Goal: Task Accomplishment & Management: Complete application form

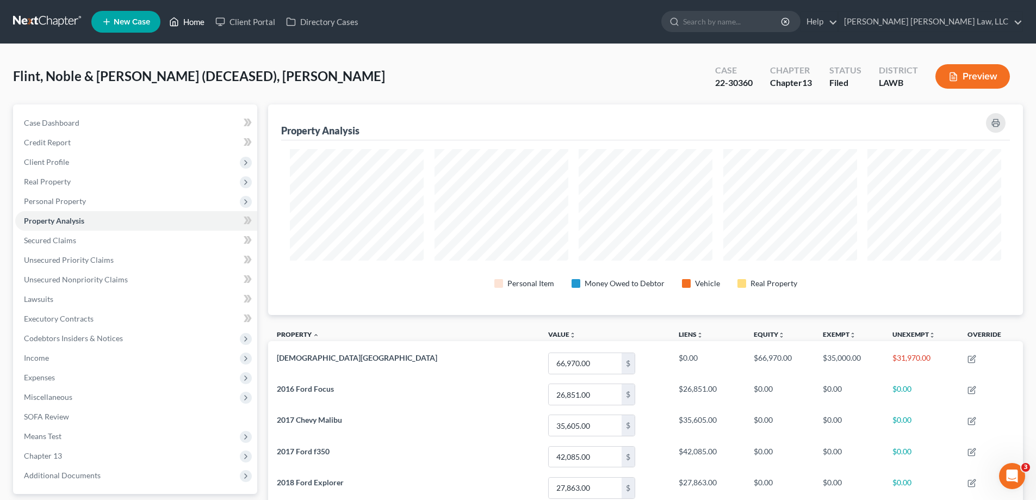
click at [188, 22] on link "Home" at bounding box center [187, 22] width 46 height 20
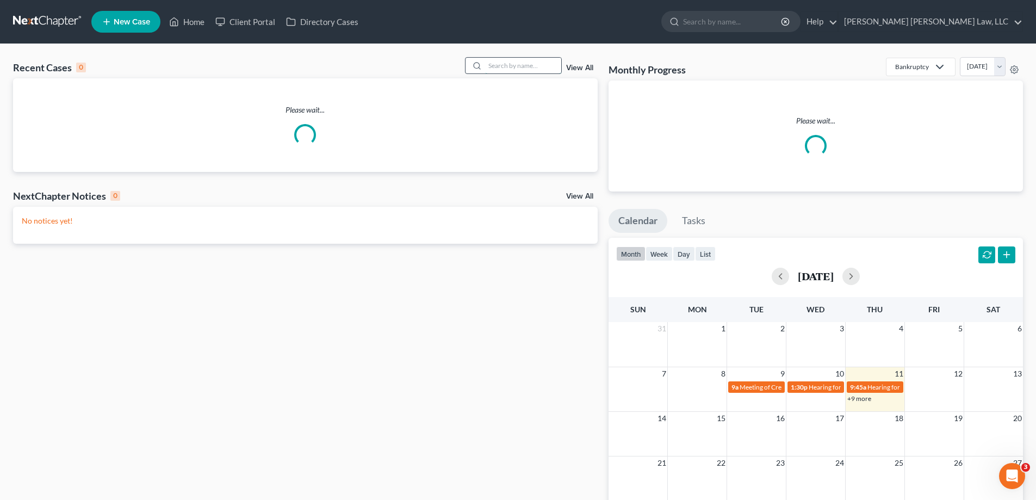
click at [506, 71] on input "search" at bounding box center [523, 66] width 76 height 16
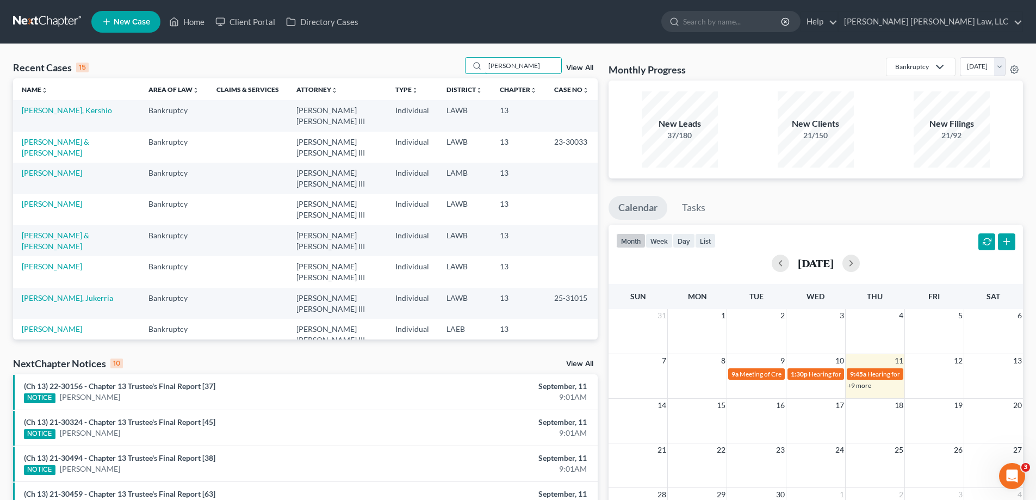
type input "[PERSON_NAME]"
click at [70, 109] on link "[PERSON_NAME], Kershio" at bounding box center [67, 109] width 90 height 9
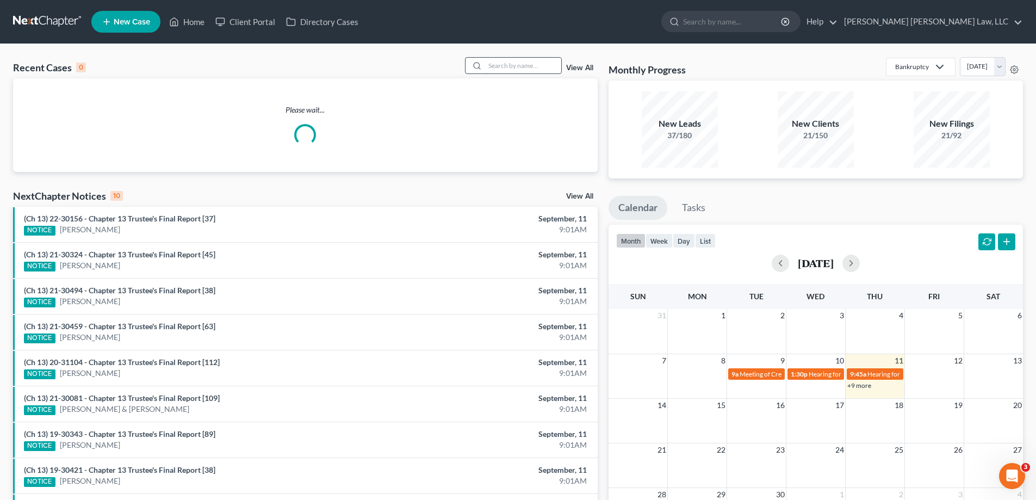
click at [504, 67] on input "search" at bounding box center [523, 66] width 76 height 16
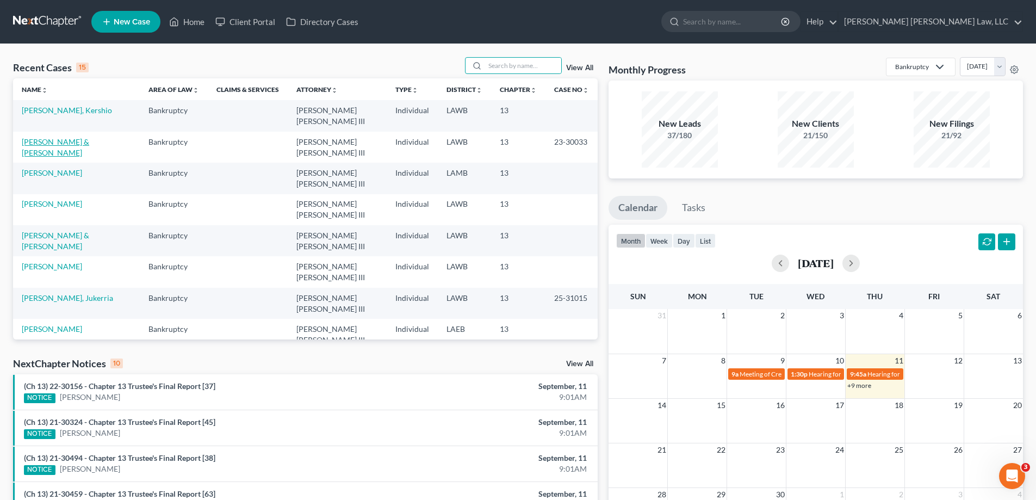
click at [73, 145] on link "[PERSON_NAME] & [PERSON_NAME]" at bounding box center [55, 147] width 67 height 20
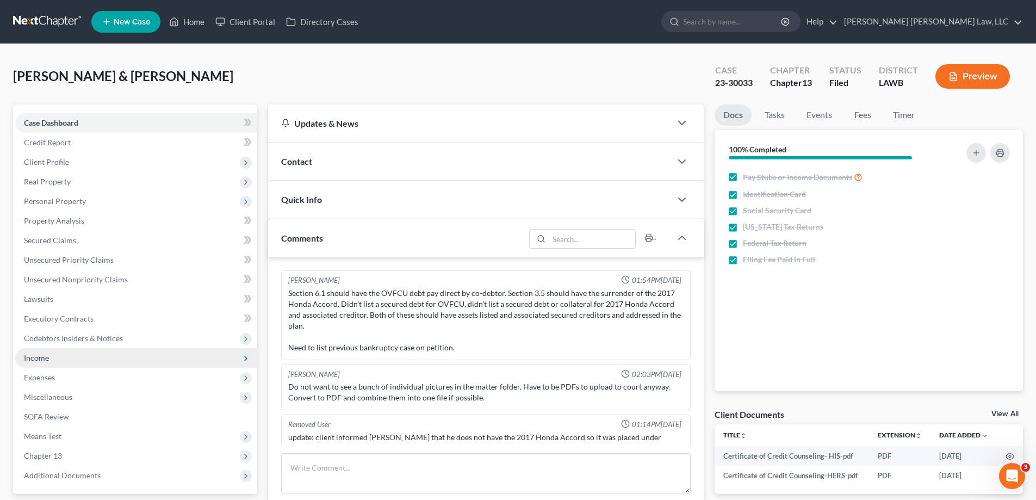
scroll to position [16, 0]
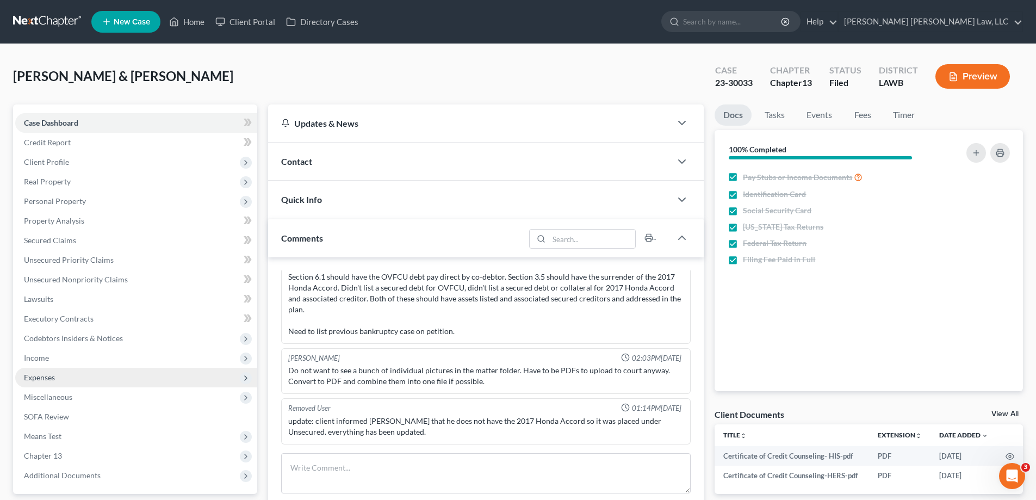
drag, startPoint x: 58, startPoint y: 363, endPoint x: 67, endPoint y: 371, distance: 12.3
click at [58, 363] on span "Income" at bounding box center [136, 358] width 242 height 20
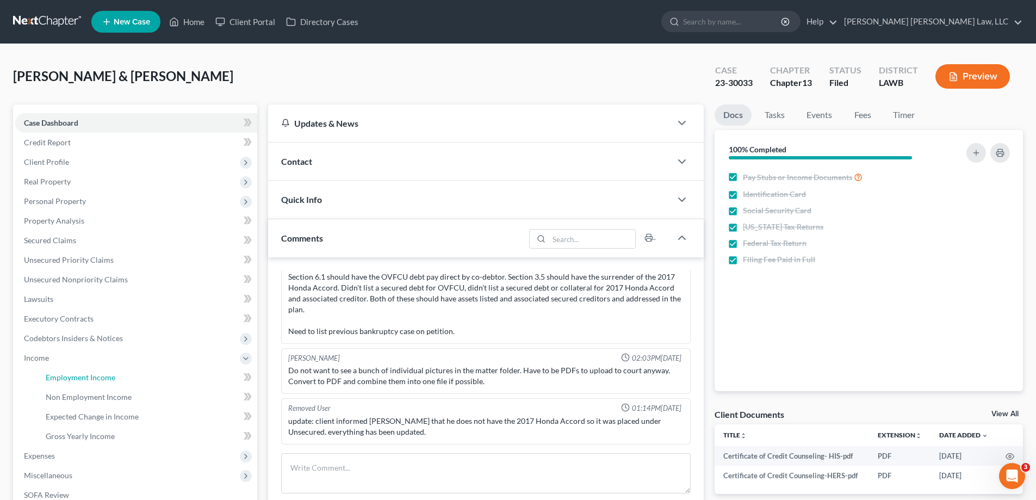
drag, startPoint x: 79, startPoint y: 375, endPoint x: 508, endPoint y: 379, distance: 428.4
click at [79, 376] on span "Employment Income" at bounding box center [81, 376] width 70 height 9
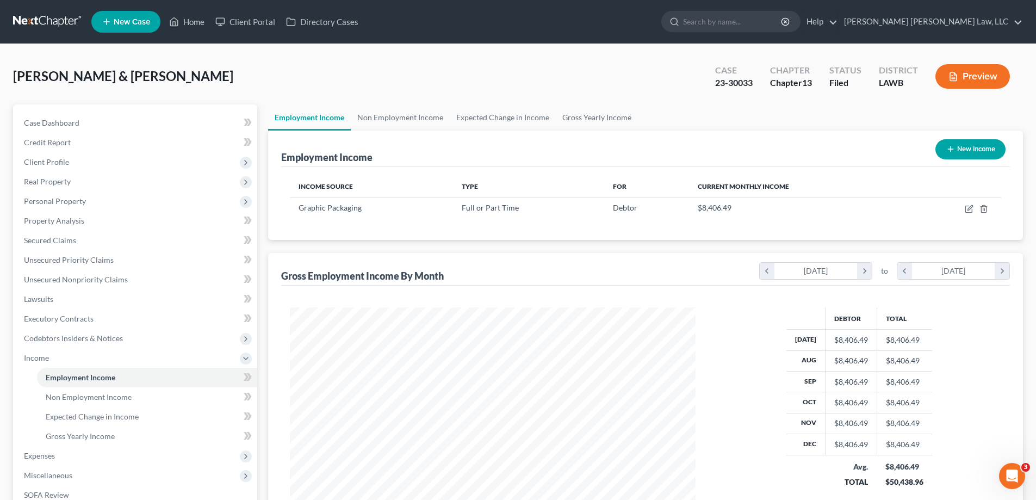
scroll to position [203, 427]
click at [82, 445] on link "Gross Yearly Income" at bounding box center [147, 436] width 220 height 20
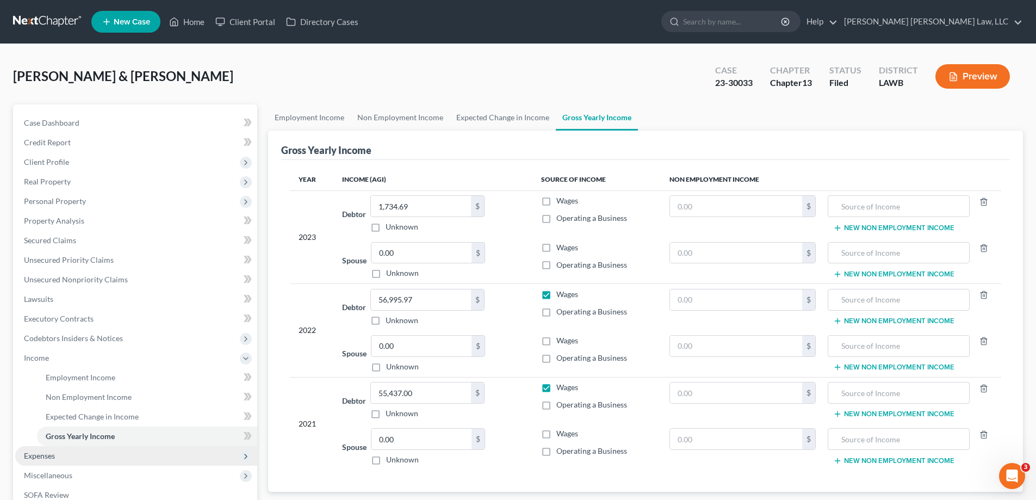
click at [63, 459] on span "Expenses" at bounding box center [136, 456] width 242 height 20
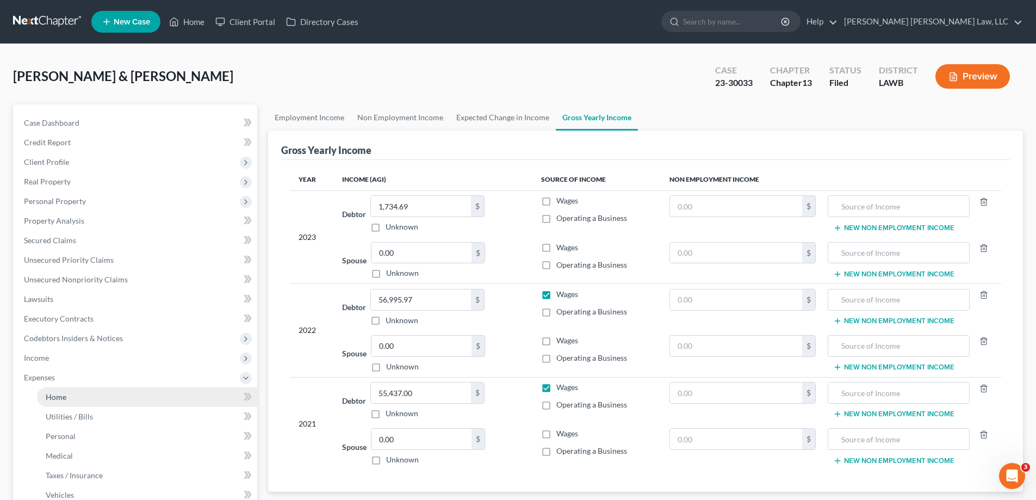
click at [76, 397] on link "Home" at bounding box center [147, 397] width 220 height 20
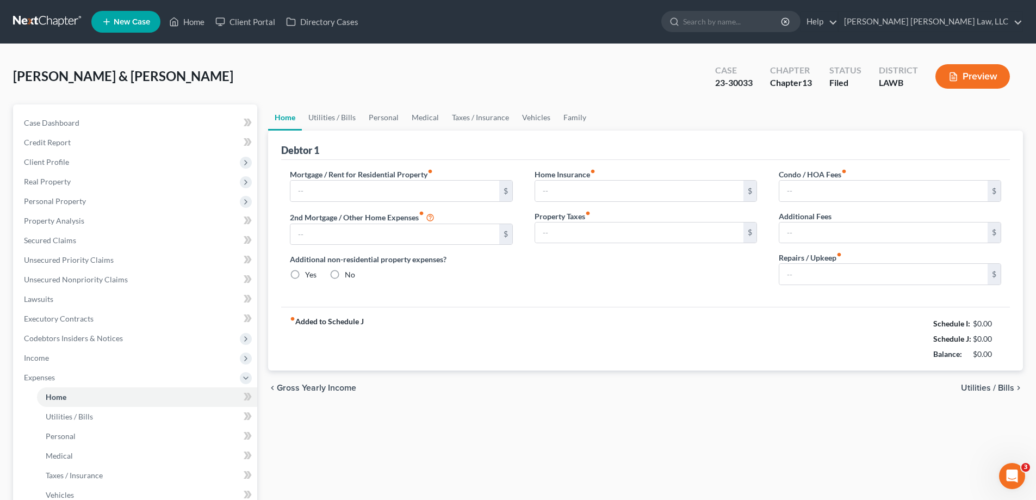
type input "625.00"
type input "0.00"
radio input "true"
type input "100.00"
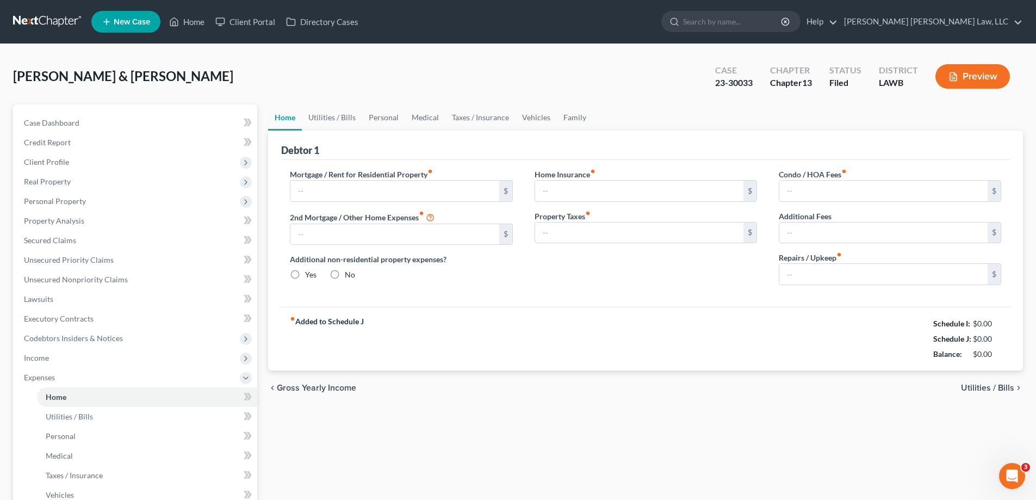
type input "0.00"
type input "50.00"
click at [342, 121] on link "Utilities / Bills" at bounding box center [332, 117] width 60 height 26
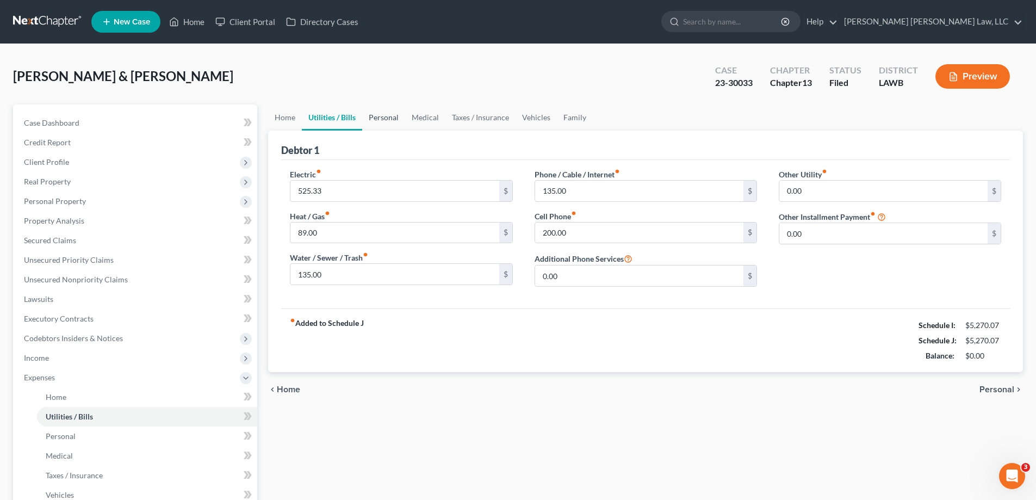
click at [396, 120] on link "Personal" at bounding box center [383, 117] width 43 height 26
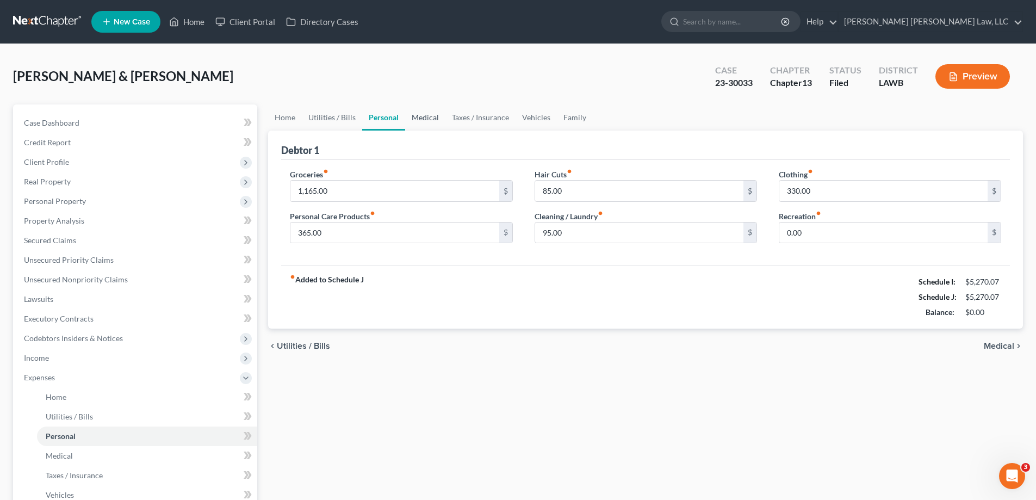
click at [416, 122] on link "Medical" at bounding box center [425, 117] width 40 height 26
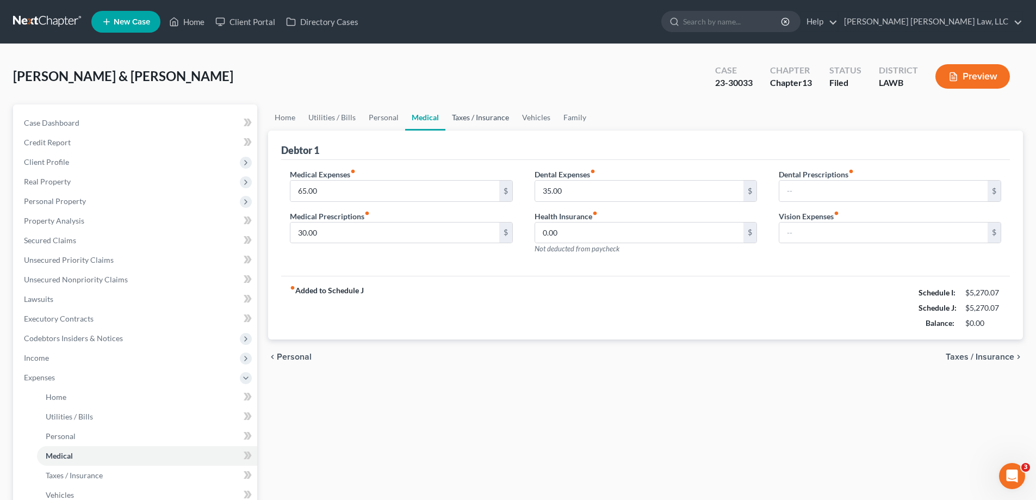
click at [466, 119] on link "Taxes / Insurance" at bounding box center [480, 117] width 70 height 26
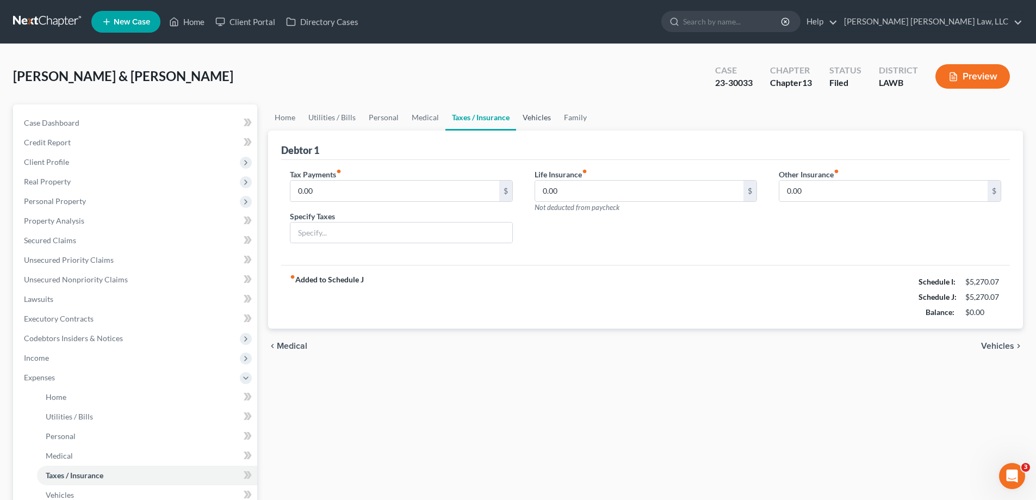
click at [535, 115] on link "Vehicles" at bounding box center [536, 117] width 41 height 26
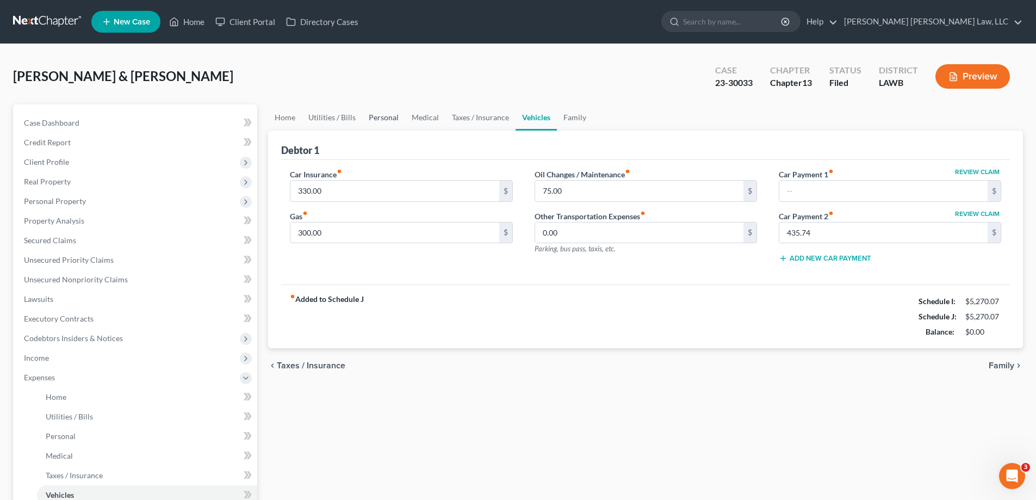
click at [381, 117] on link "Personal" at bounding box center [383, 117] width 43 height 26
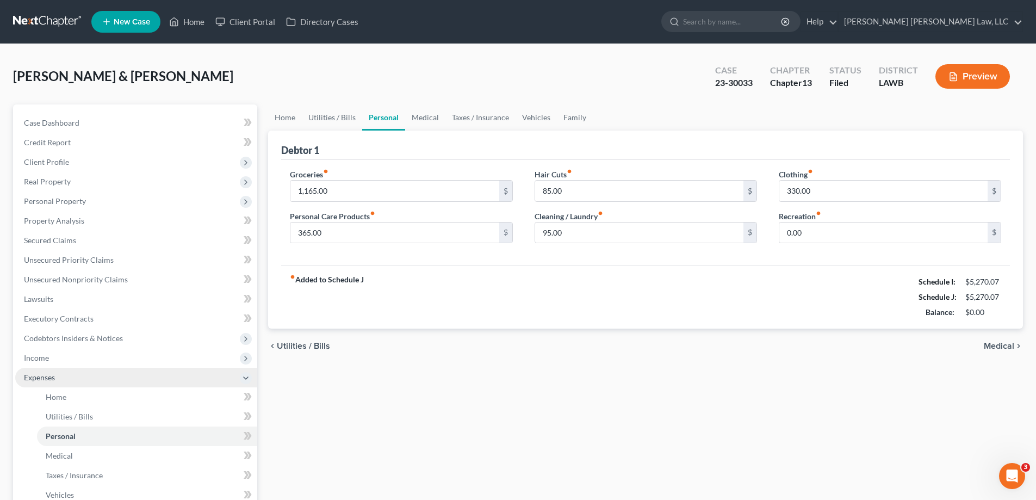
click at [61, 385] on span "Expenses" at bounding box center [136, 377] width 242 height 20
click at [65, 399] on span "Home" at bounding box center [56, 396] width 21 height 9
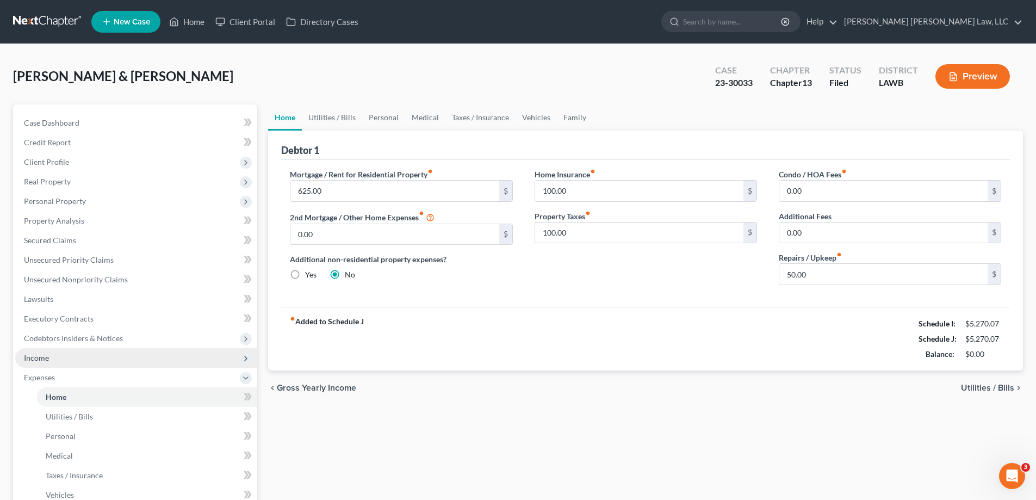
click at [59, 359] on span "Income" at bounding box center [136, 358] width 242 height 20
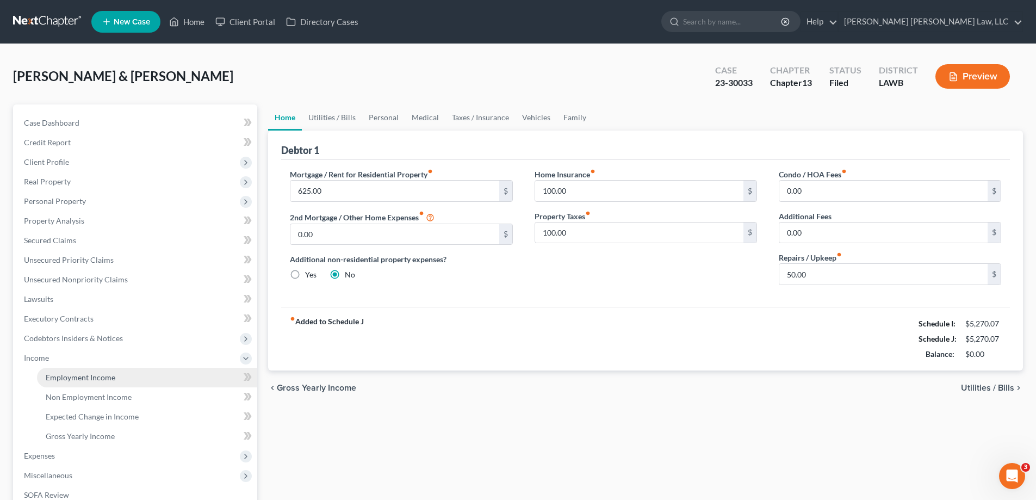
click at [67, 370] on link "Employment Income" at bounding box center [147, 377] width 220 height 20
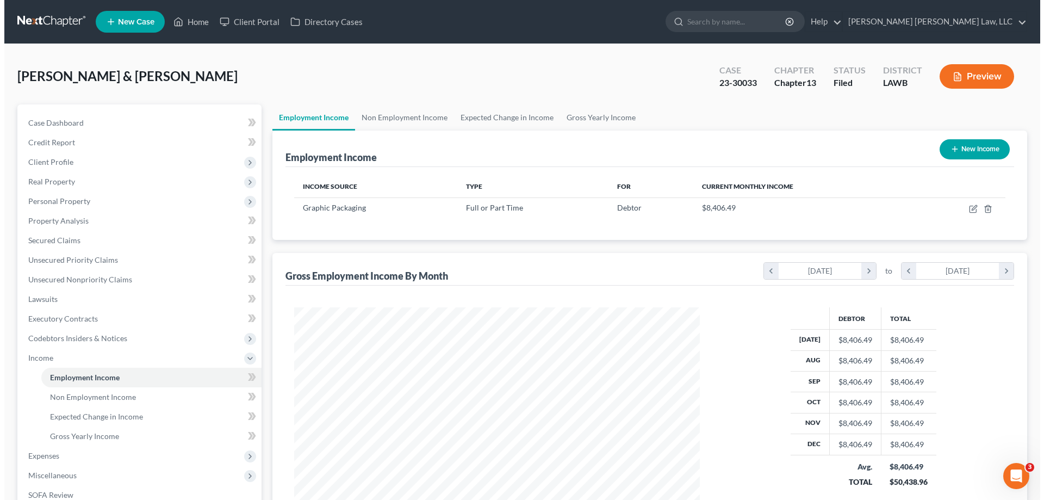
scroll to position [203, 427]
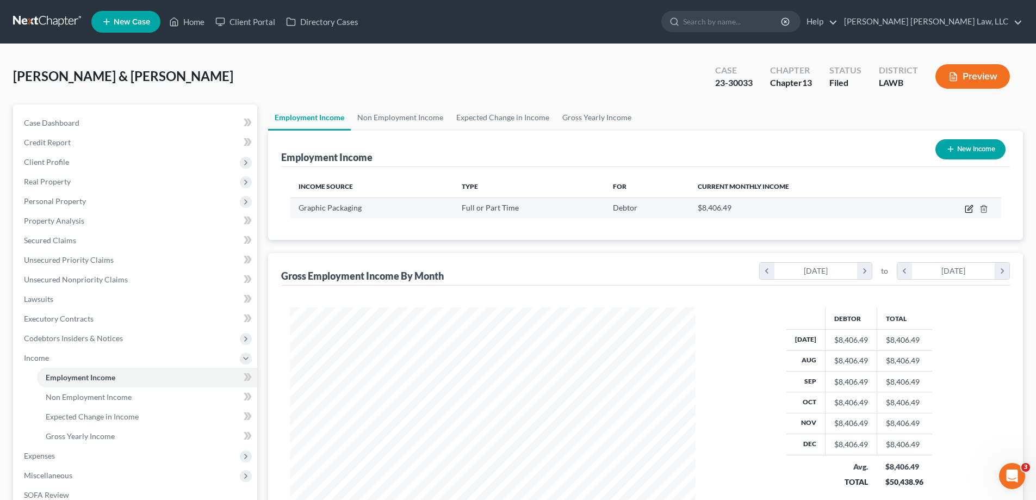
click at [970, 210] on icon "button" at bounding box center [968, 208] width 9 height 9
select select "0"
select select "10"
select select "3"
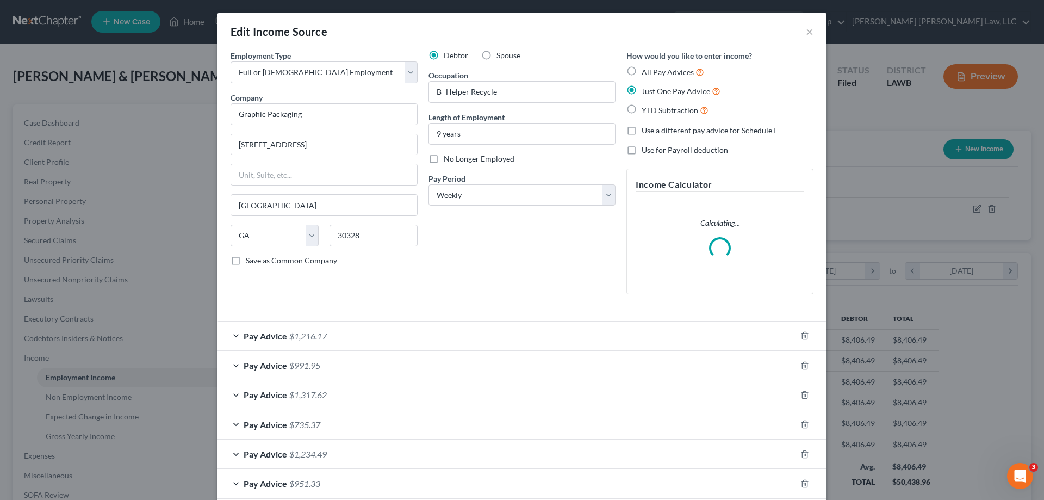
scroll to position [204, 431]
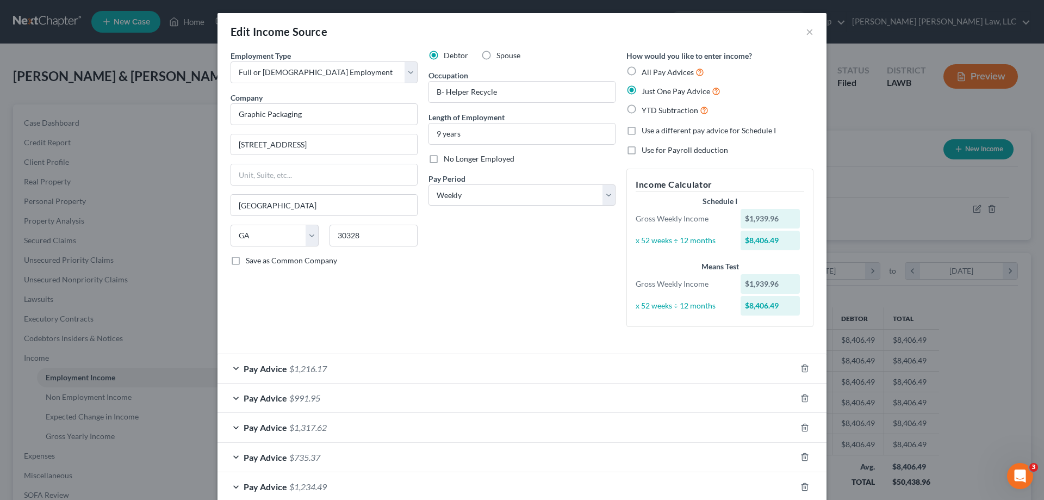
click at [306, 370] on span "$1,216.17" at bounding box center [308, 368] width 38 height 10
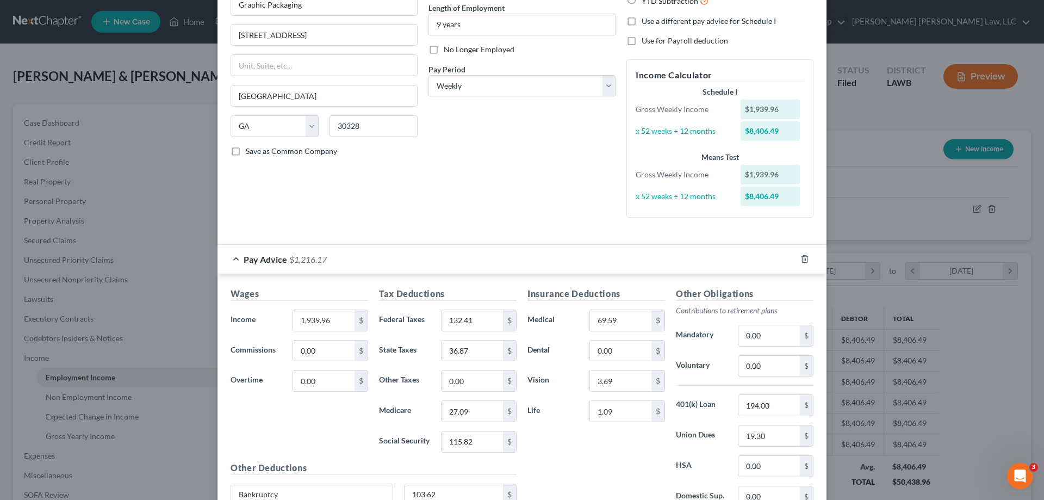
scroll to position [272, 0]
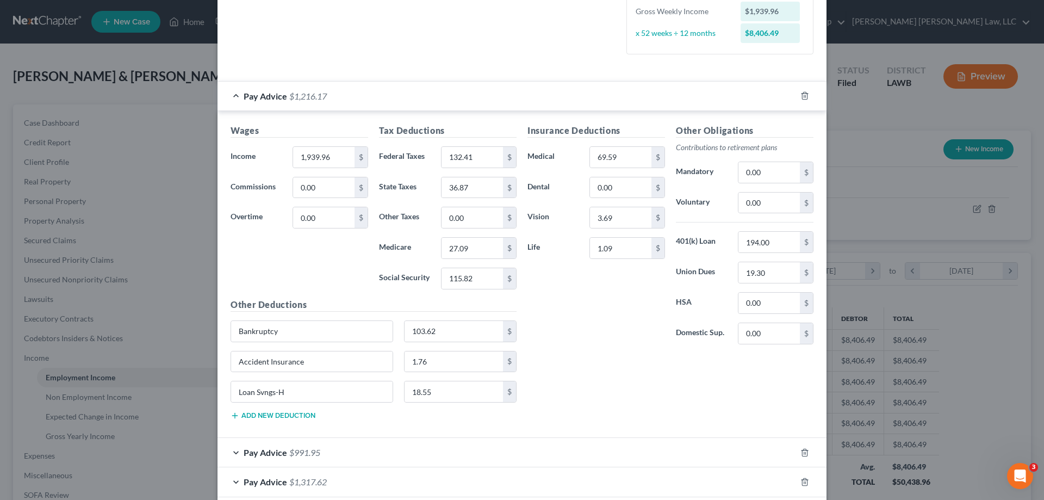
click at [861, 114] on div "Edit Income Source × Employment Type * Select Full or [DEMOGRAPHIC_DATA] Employ…" at bounding box center [522, 250] width 1044 height 500
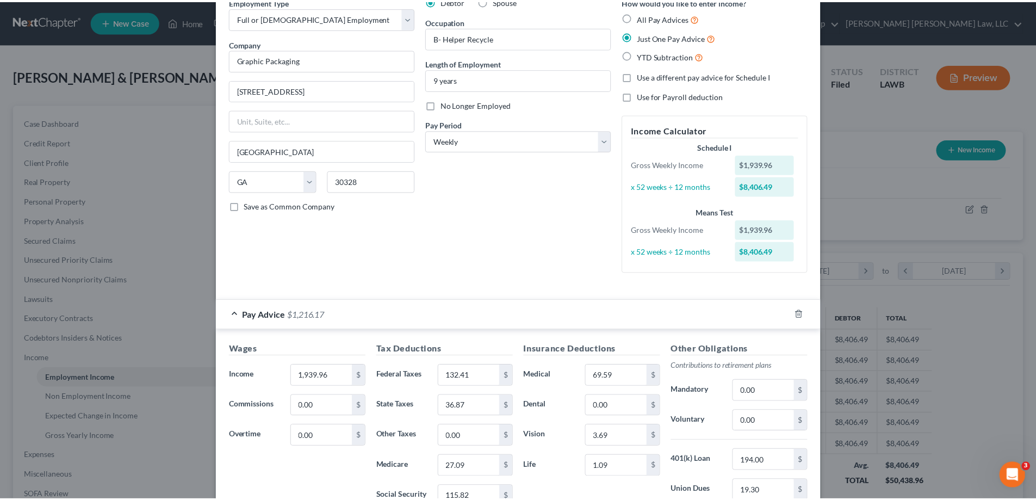
scroll to position [0, 0]
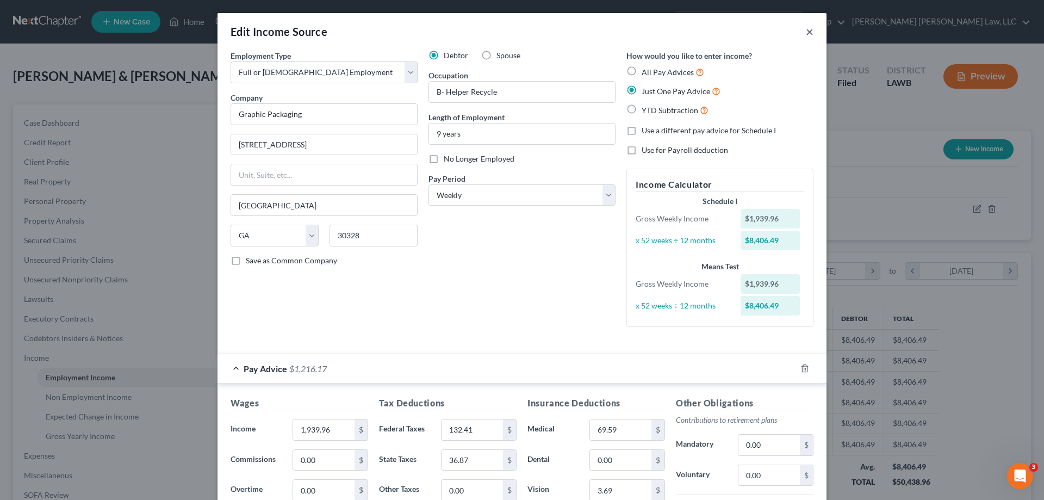
click at [806, 35] on button "×" at bounding box center [810, 31] width 8 height 13
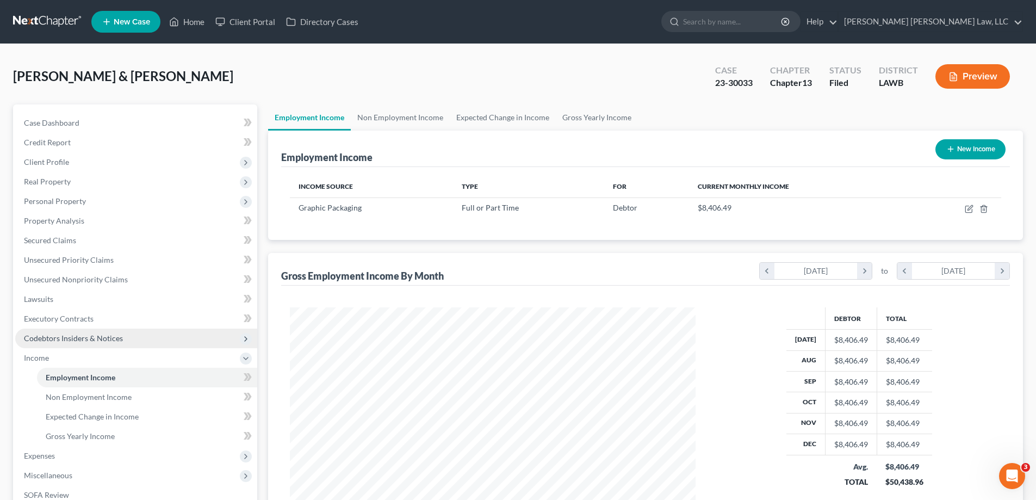
scroll to position [54, 0]
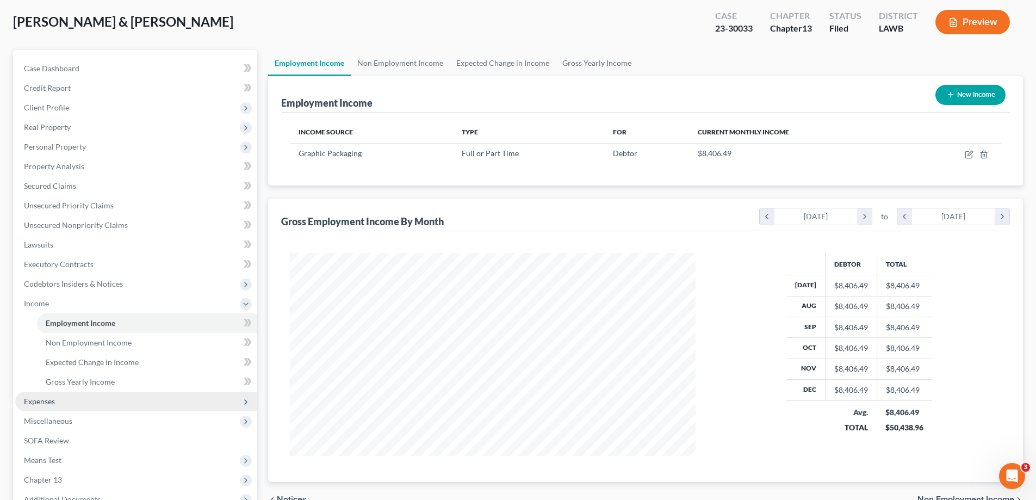
click at [52, 396] on span "Expenses" at bounding box center [39, 400] width 31 height 9
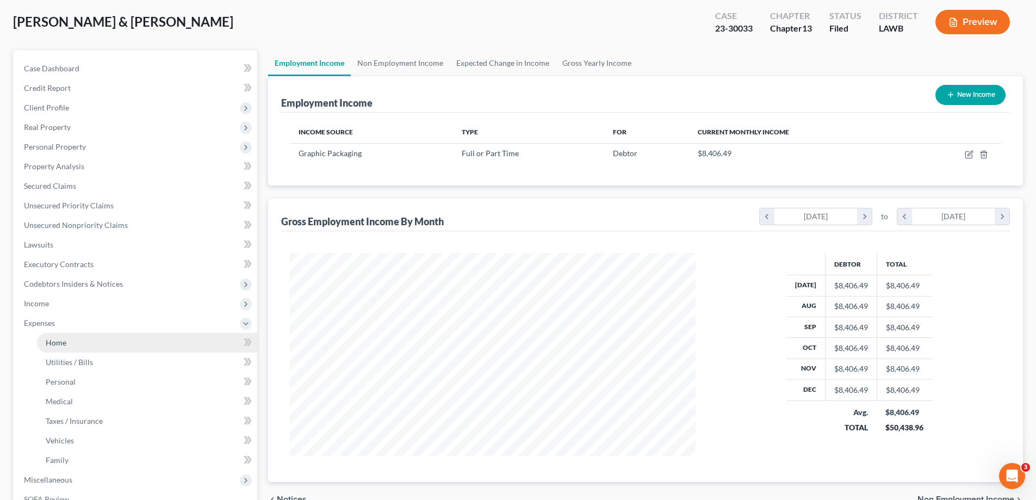
click at [65, 348] on link "Home" at bounding box center [147, 343] width 220 height 20
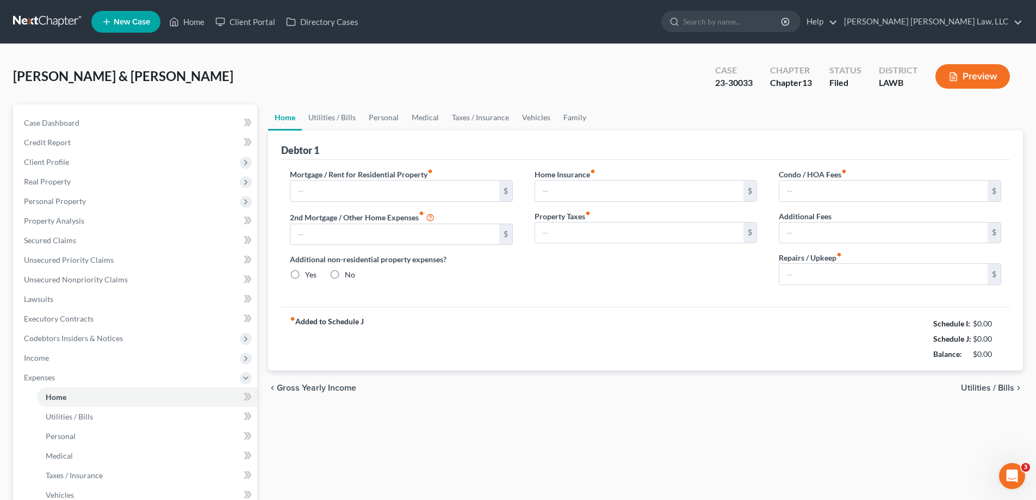
type input "625.00"
type input "0.00"
radio input "true"
type input "100.00"
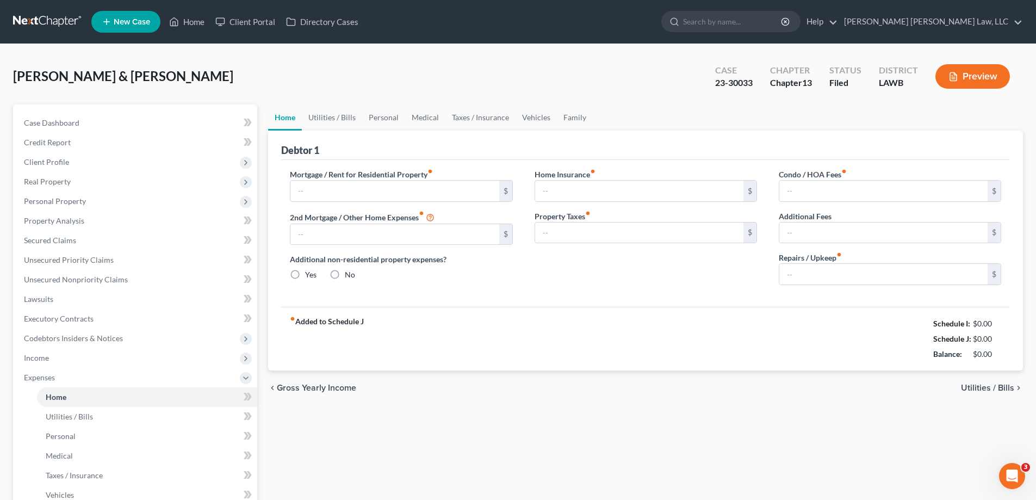
type input "0.00"
type input "50.00"
click at [385, 113] on link "Personal" at bounding box center [383, 117] width 43 height 26
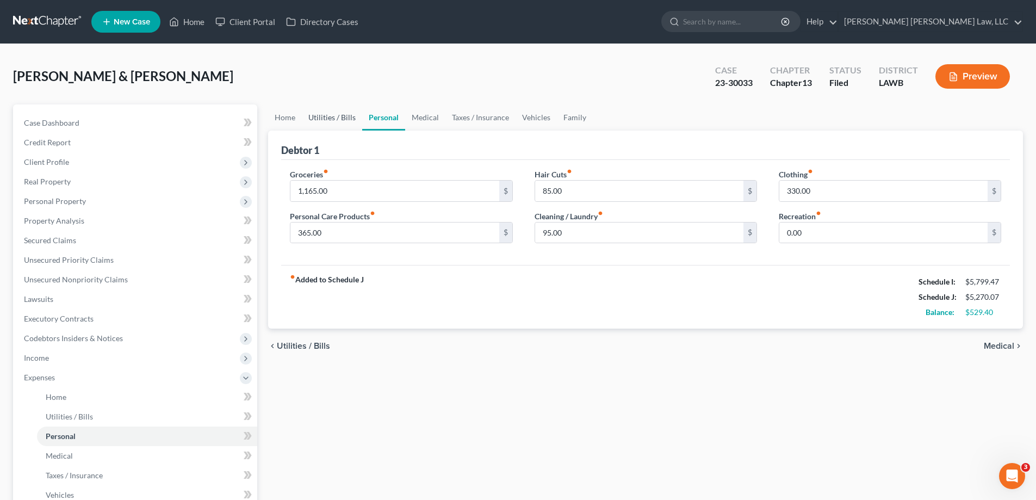
click at [339, 122] on link "Utilities / Bills" at bounding box center [332, 117] width 60 height 26
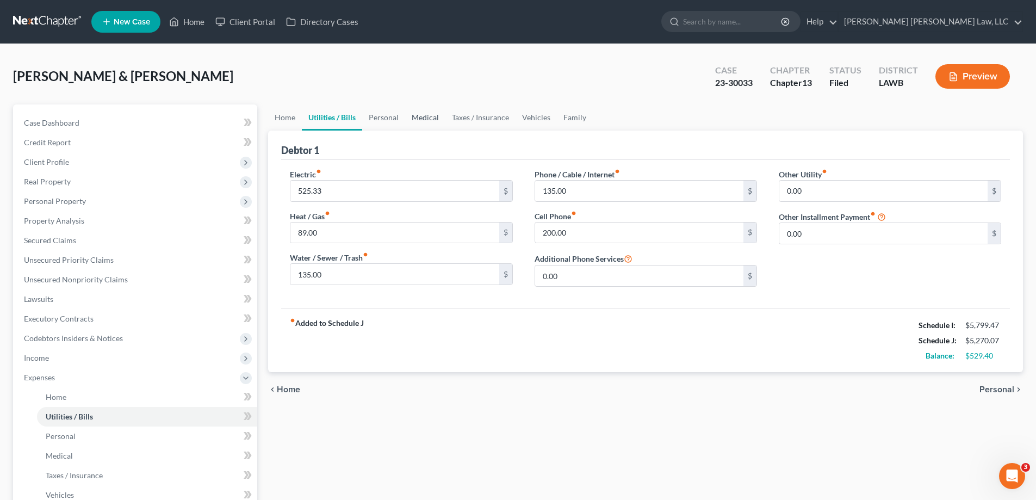
click at [417, 122] on link "Medical" at bounding box center [425, 117] width 40 height 26
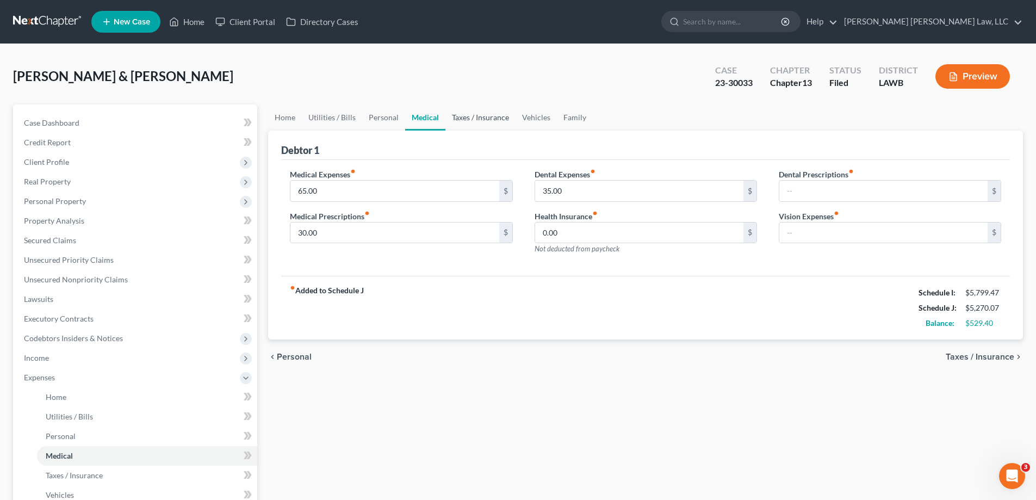
click at [470, 124] on link "Taxes / Insurance" at bounding box center [480, 117] width 70 height 26
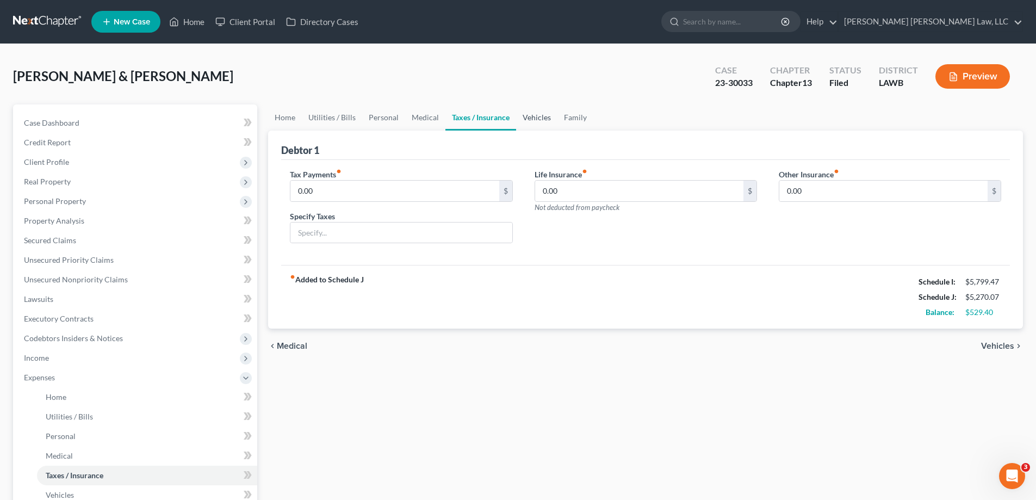
click at [525, 121] on link "Vehicles" at bounding box center [536, 117] width 41 height 26
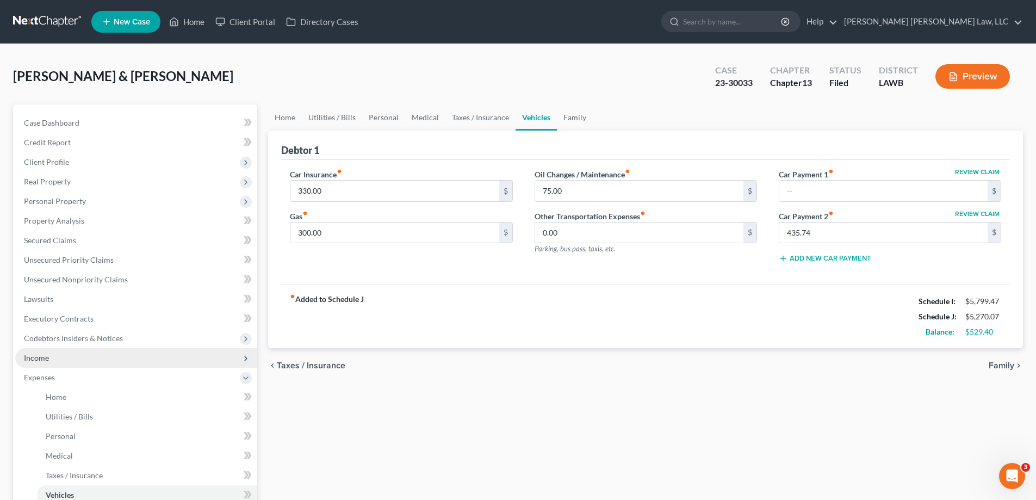
click at [104, 358] on span "Income" at bounding box center [136, 358] width 242 height 20
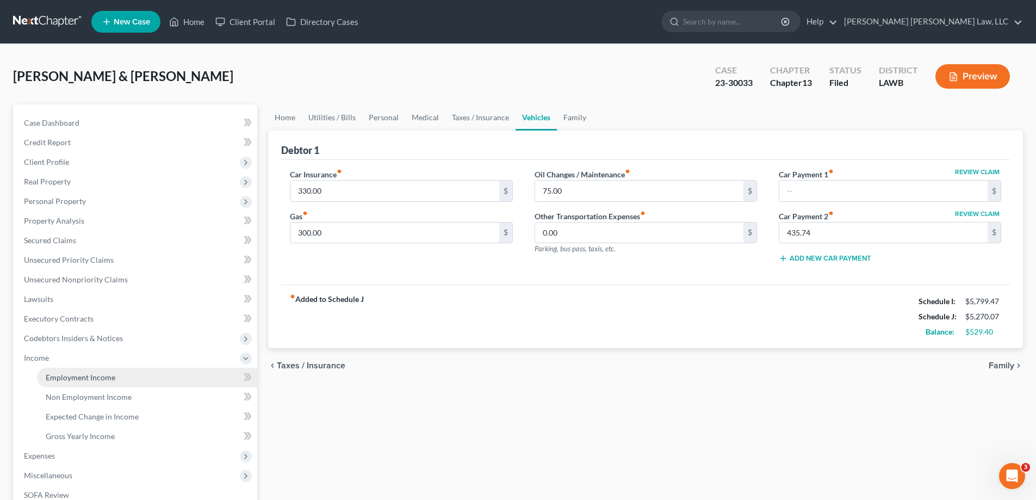
click at [104, 377] on span "Employment Income" at bounding box center [81, 376] width 70 height 9
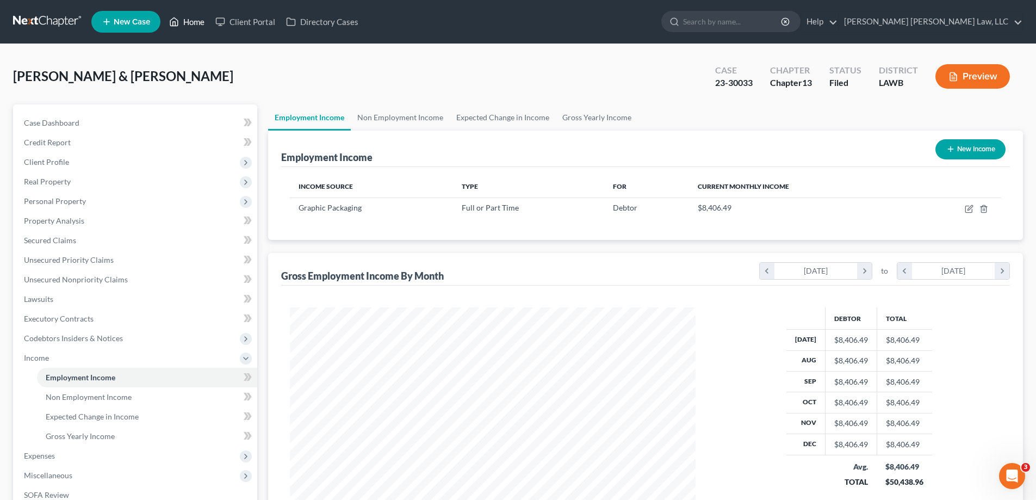
click at [198, 17] on link "Home" at bounding box center [187, 22] width 46 height 20
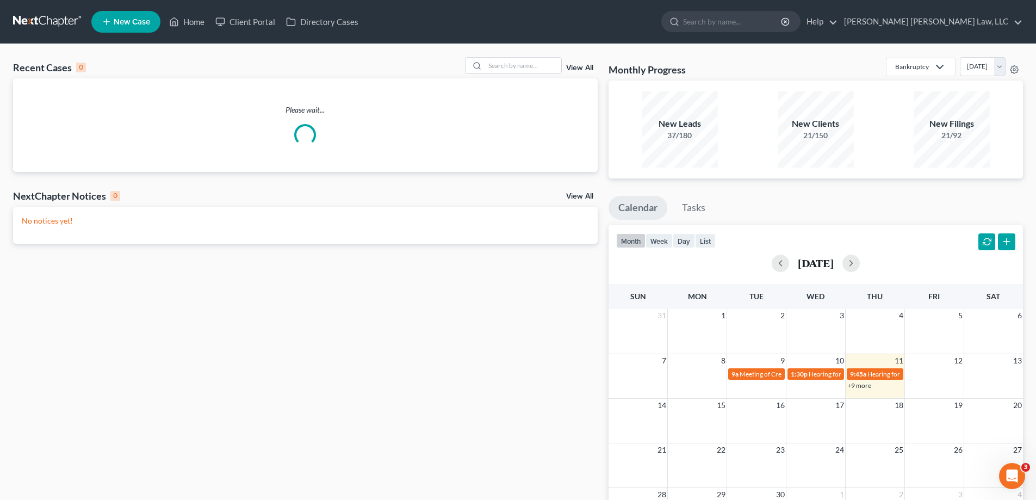
click at [589, 65] on link "View All" at bounding box center [579, 68] width 27 height 8
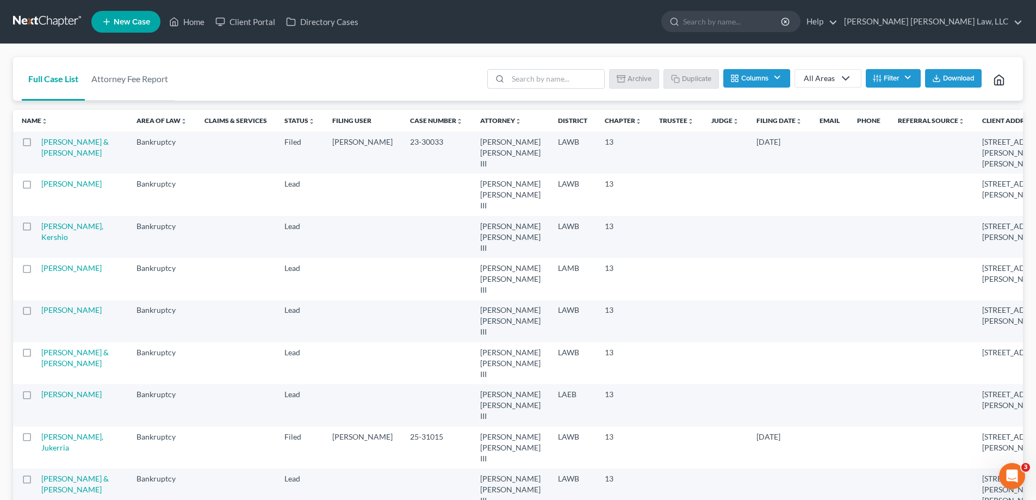
click at [875, 83] on button "Filter" at bounding box center [892, 78] width 55 height 18
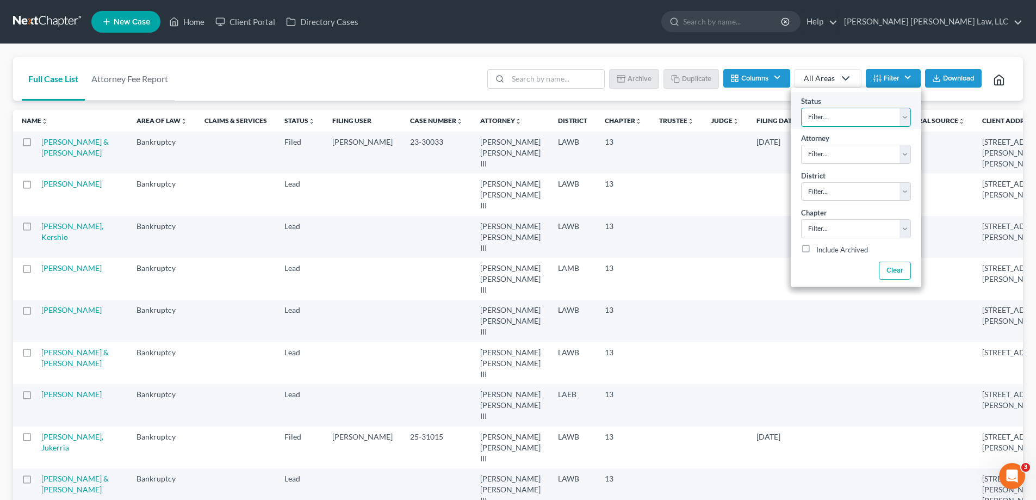
click at [894, 115] on select "Filter... Amended Plan Confirmed Confirmed Plan Corrections Discharged Filed In…" at bounding box center [856, 117] width 110 height 19
select select "4"
click at [801, 108] on select "Filter... Amended Plan Confirmed Confirmed Plan Corrections Discharged Filed In…" at bounding box center [856, 117] width 110 height 19
click at [862, 154] on select "Filter... [PERSON_NAME] [PERSON_NAME] III [PERSON_NAME]" at bounding box center [856, 154] width 110 height 19
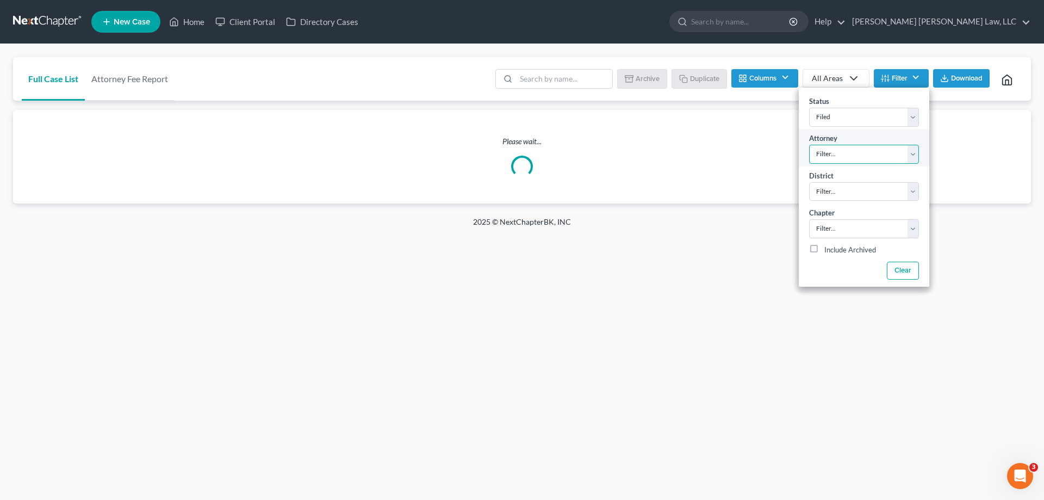
select select "0"
click at [809, 145] on select "Filter... [PERSON_NAME] [PERSON_NAME] III [PERSON_NAME]" at bounding box center [864, 154] width 110 height 19
click at [853, 189] on select "Filter... Filter... [US_STATE] - [GEOGRAPHIC_DATA] [US_STATE] - [GEOGRAPHIC_DAT…" at bounding box center [864, 191] width 110 height 19
select select "35"
click at [809, 182] on select "Filter... Filter... [US_STATE] - [GEOGRAPHIC_DATA] [US_STATE] - [GEOGRAPHIC_DAT…" at bounding box center [864, 191] width 110 height 19
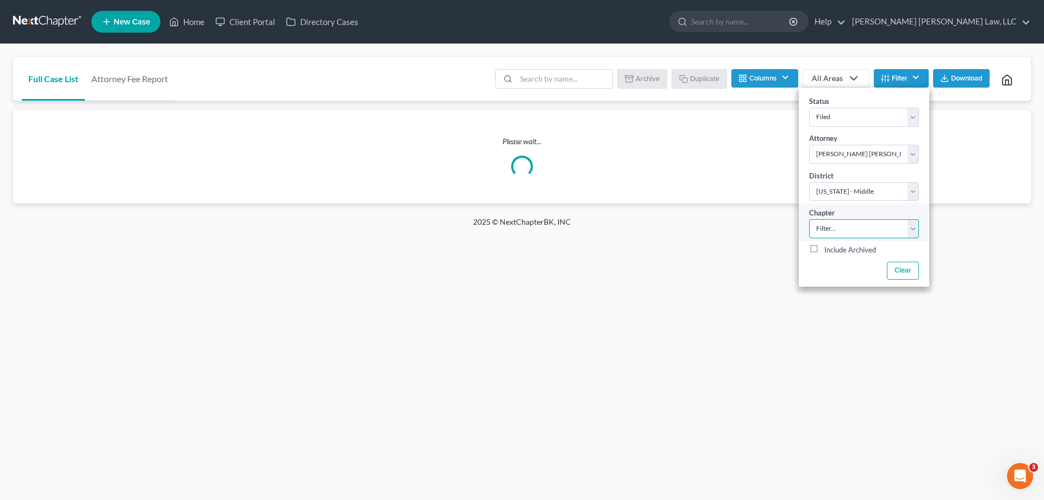
click at [827, 233] on select "Filter... 7 11 13" at bounding box center [864, 228] width 110 height 19
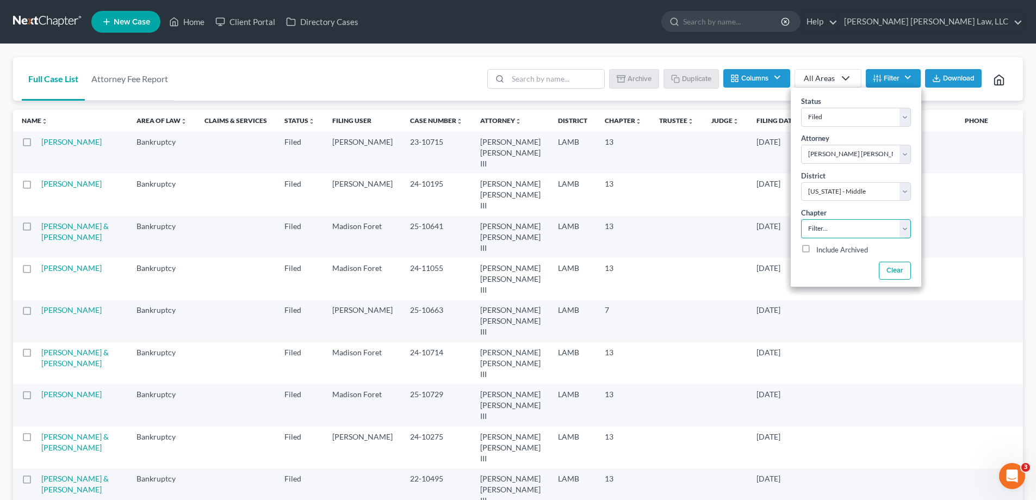
select select "2"
click at [801, 219] on select "Filter... 7 11 13" at bounding box center [856, 228] width 110 height 19
